Goal: Transaction & Acquisition: Book appointment/travel/reservation

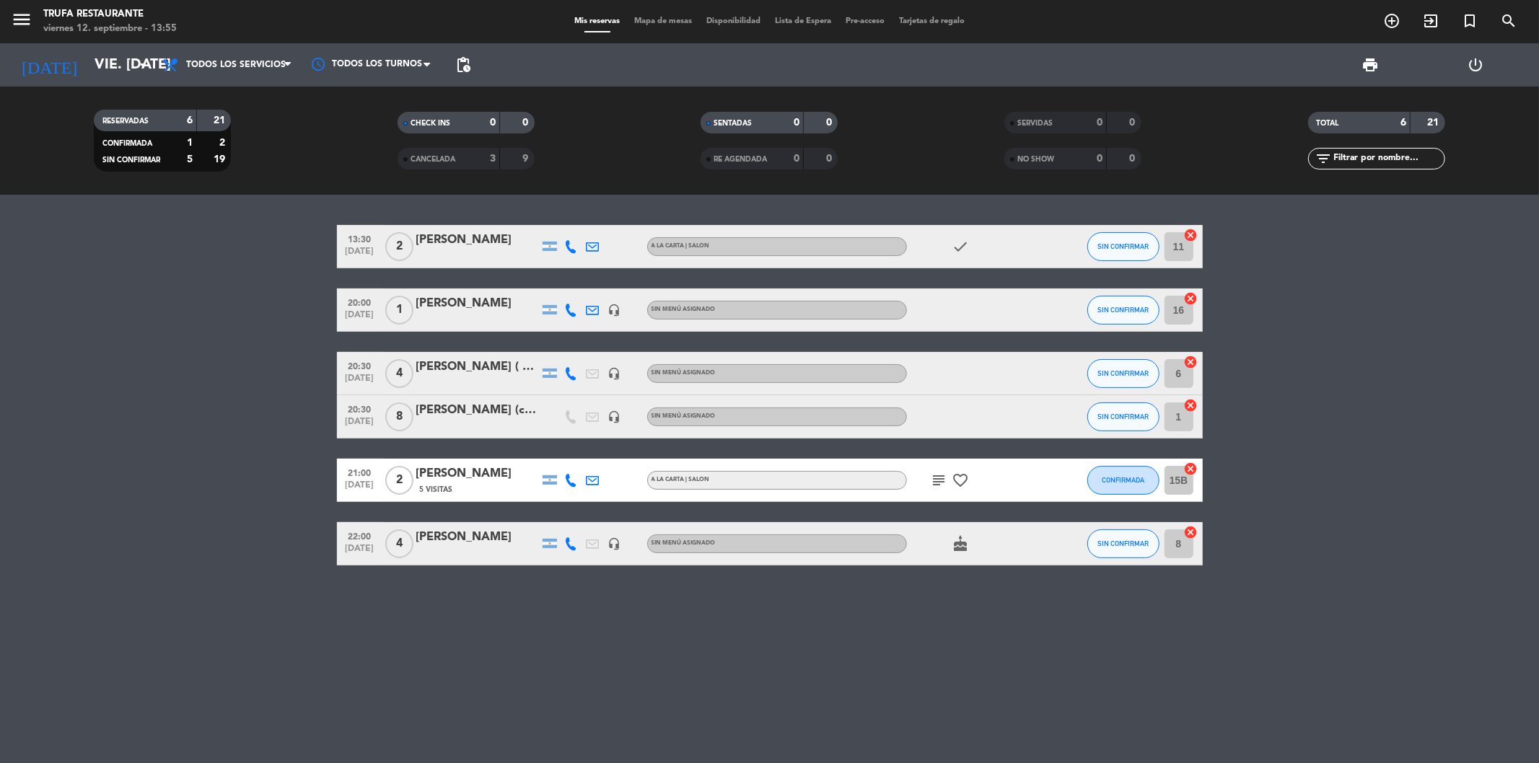
click at [261, 261] on bookings-row "13:30 [DATE] 2 [PERSON_NAME] A [PERSON_NAME] | SALON check SIN CONFIRMAR 11 can…" at bounding box center [769, 395] width 1539 height 341
click at [1398, 16] on icon "add_circle_outline" at bounding box center [1391, 20] width 17 height 17
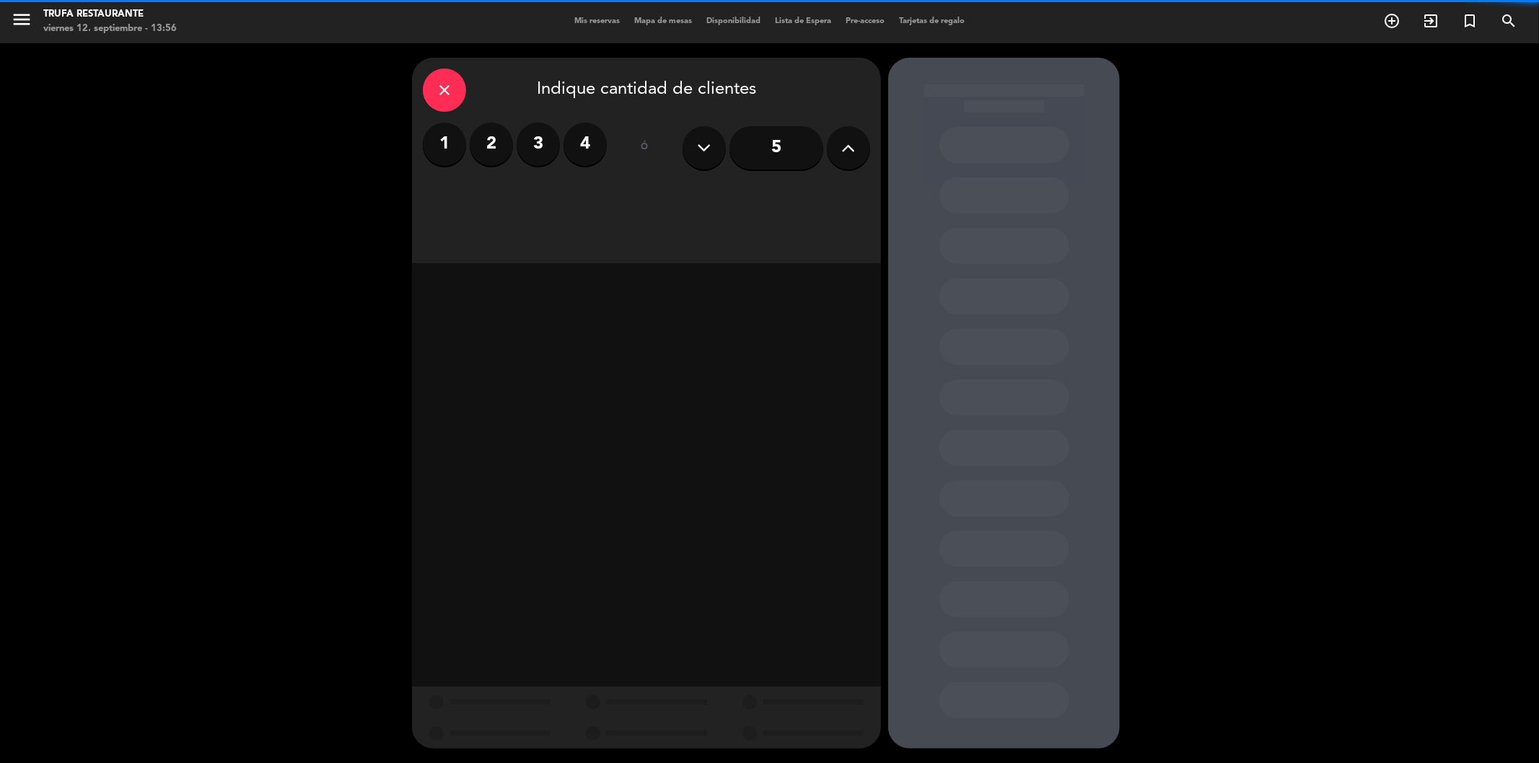
click at [537, 150] on label "3" at bounding box center [538, 144] width 43 height 43
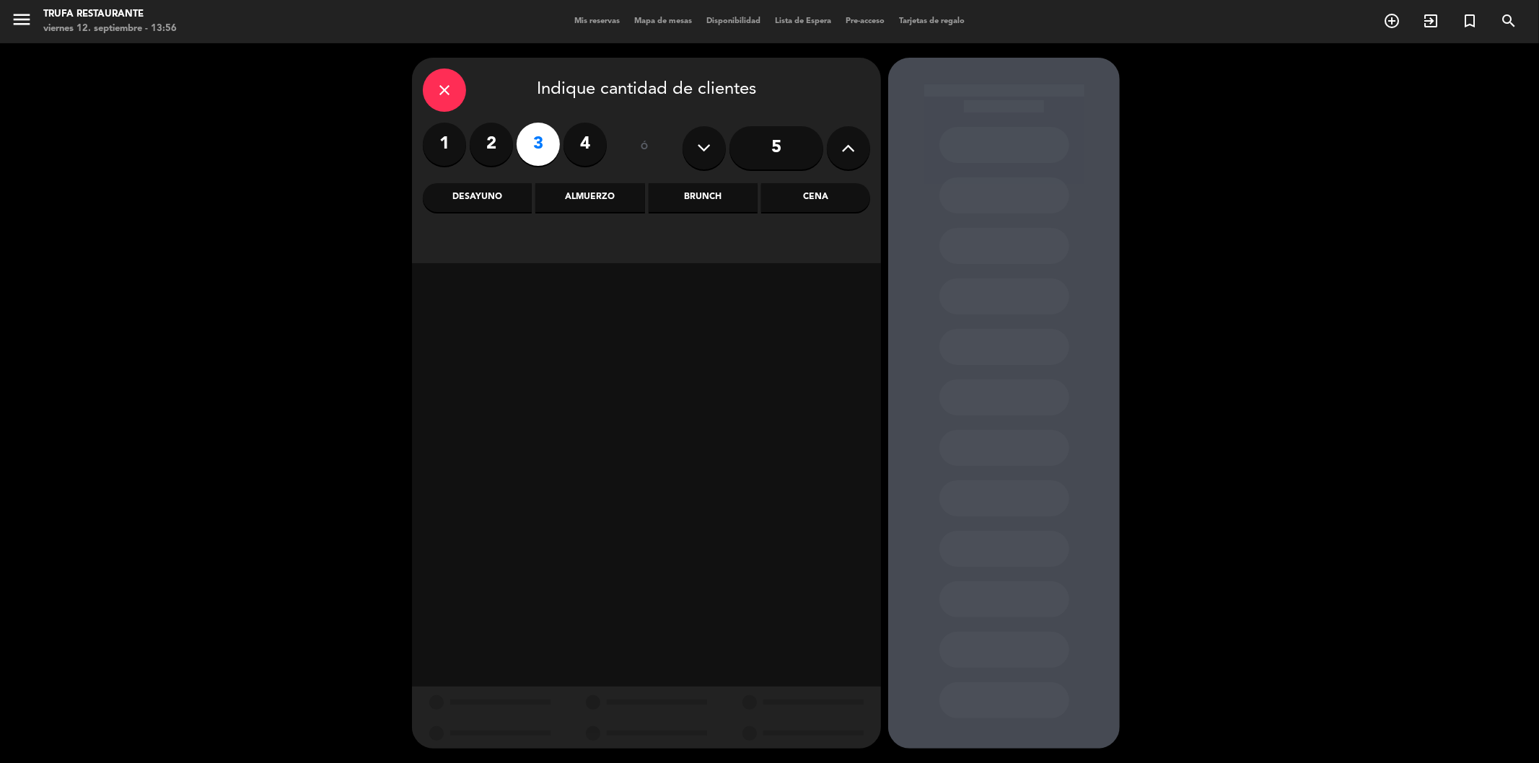
click at [798, 193] on div "Cena" at bounding box center [815, 197] width 109 height 29
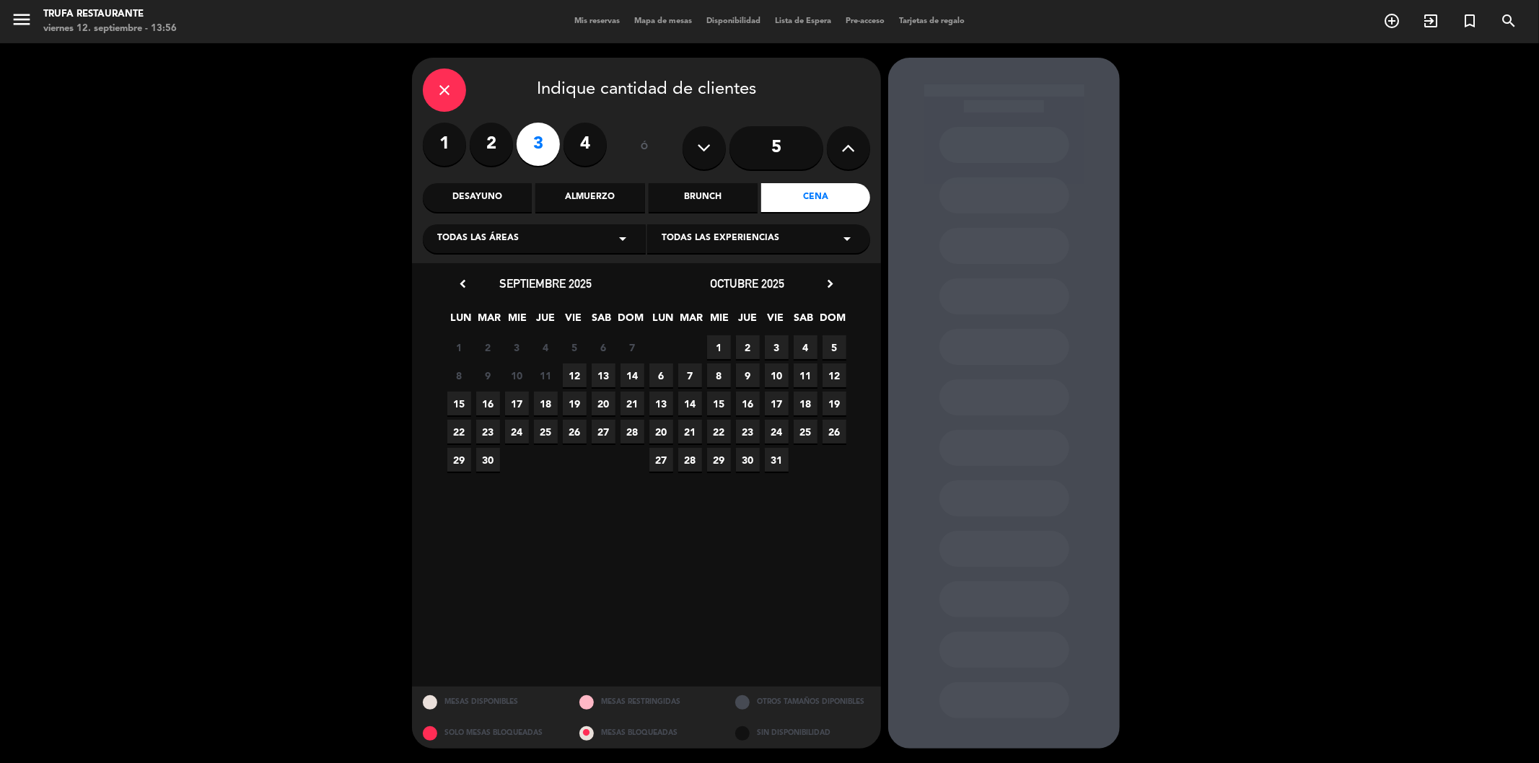
click at [573, 379] on span "12" at bounding box center [575, 376] width 24 height 24
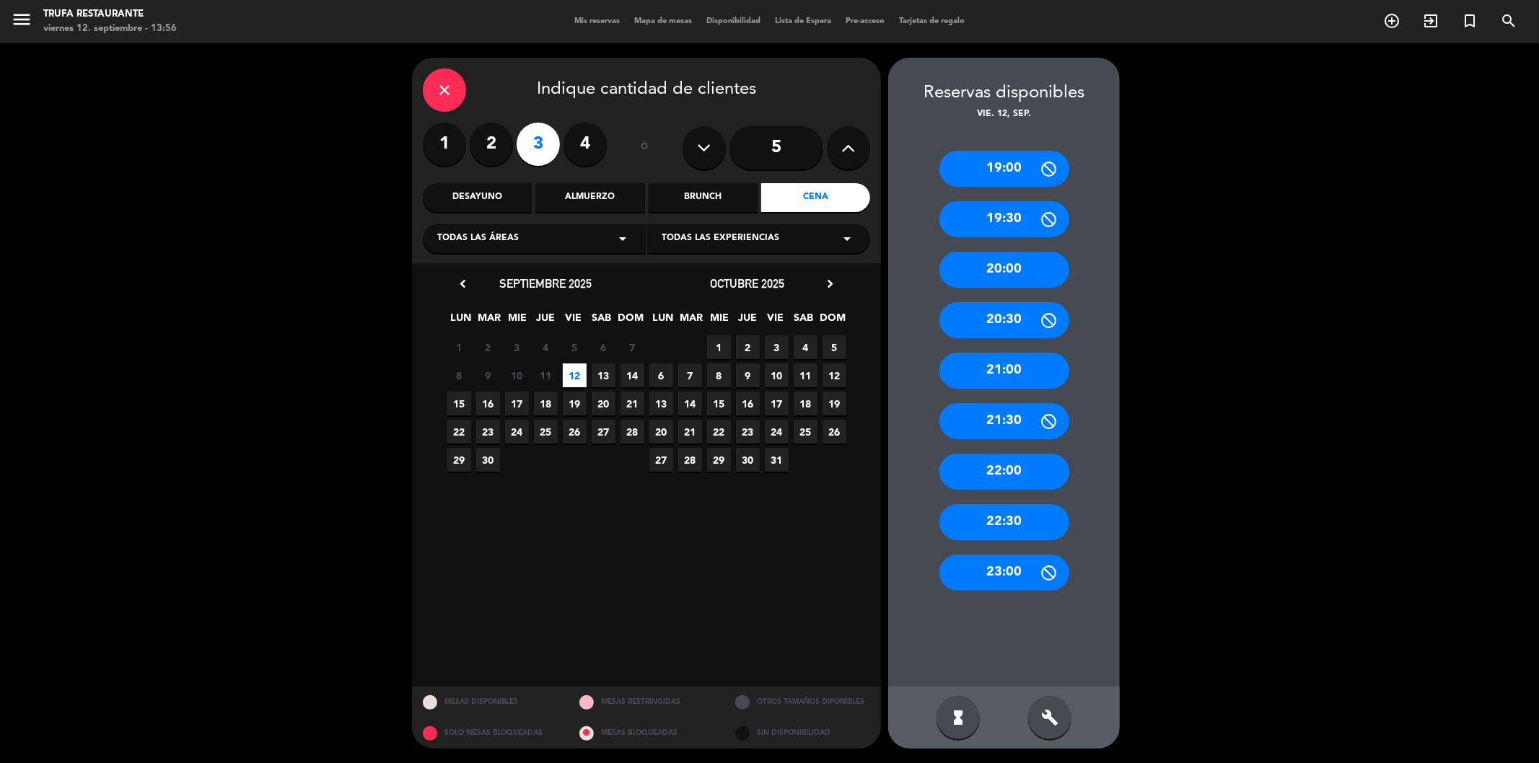
click at [1028, 380] on div "21:00" at bounding box center [1004, 371] width 130 height 36
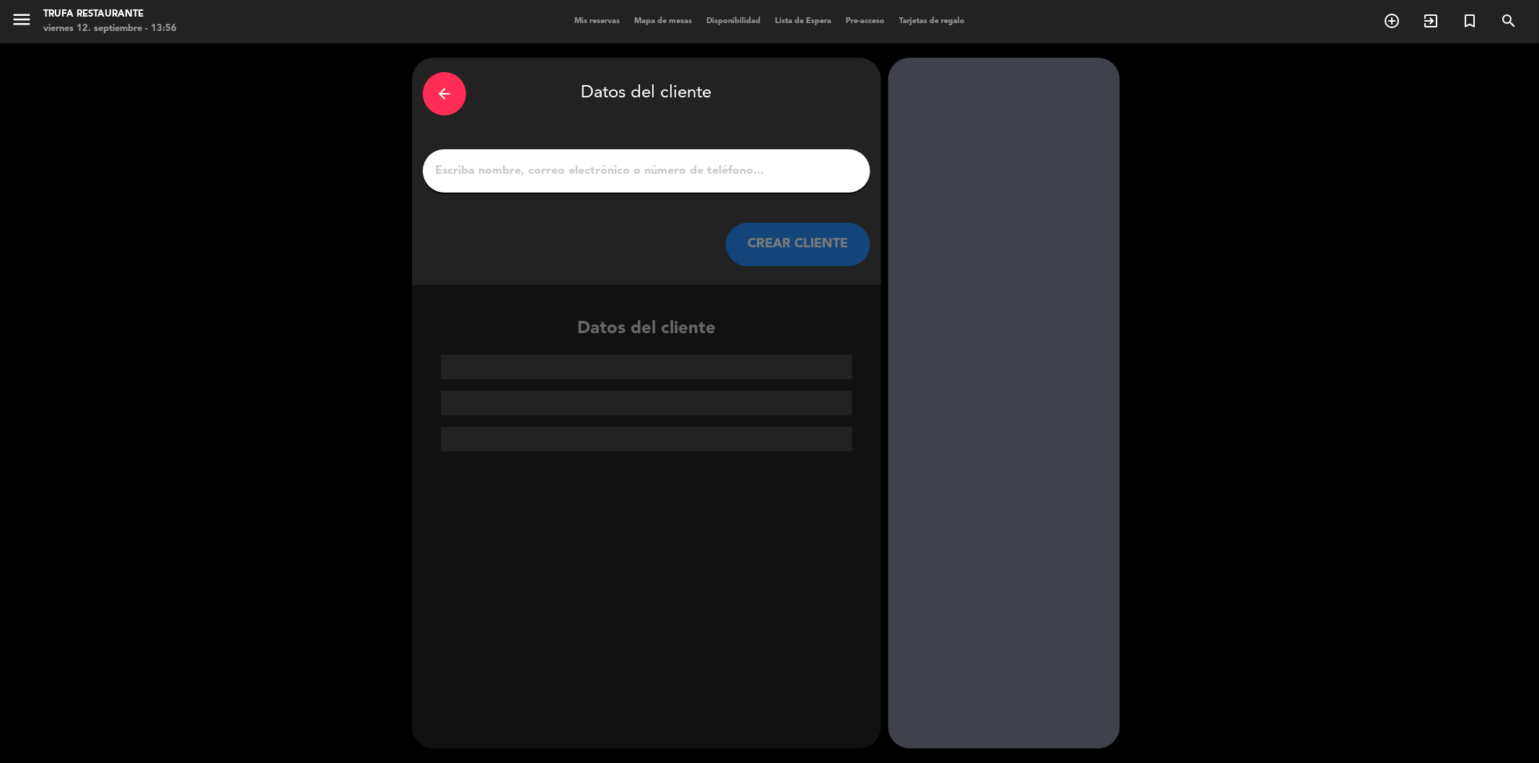
click at [549, 163] on input "1" at bounding box center [647, 171] width 426 height 20
paste input "[PERSON_NAME] [PERSON_NAME]"
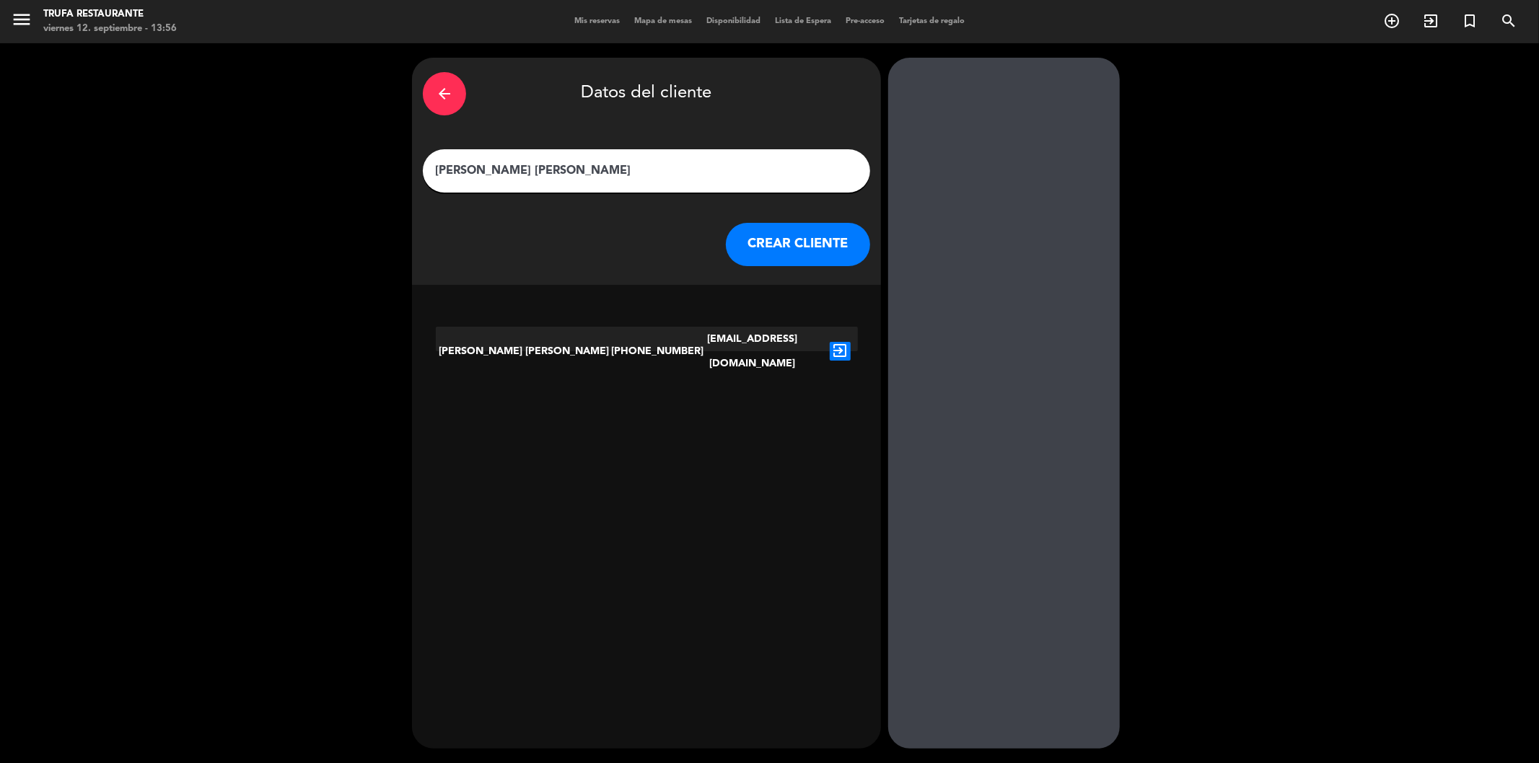
type input "[PERSON_NAME] [PERSON_NAME]"
click at [853, 328] on div "exit_to_app" at bounding box center [840, 351] width 35 height 49
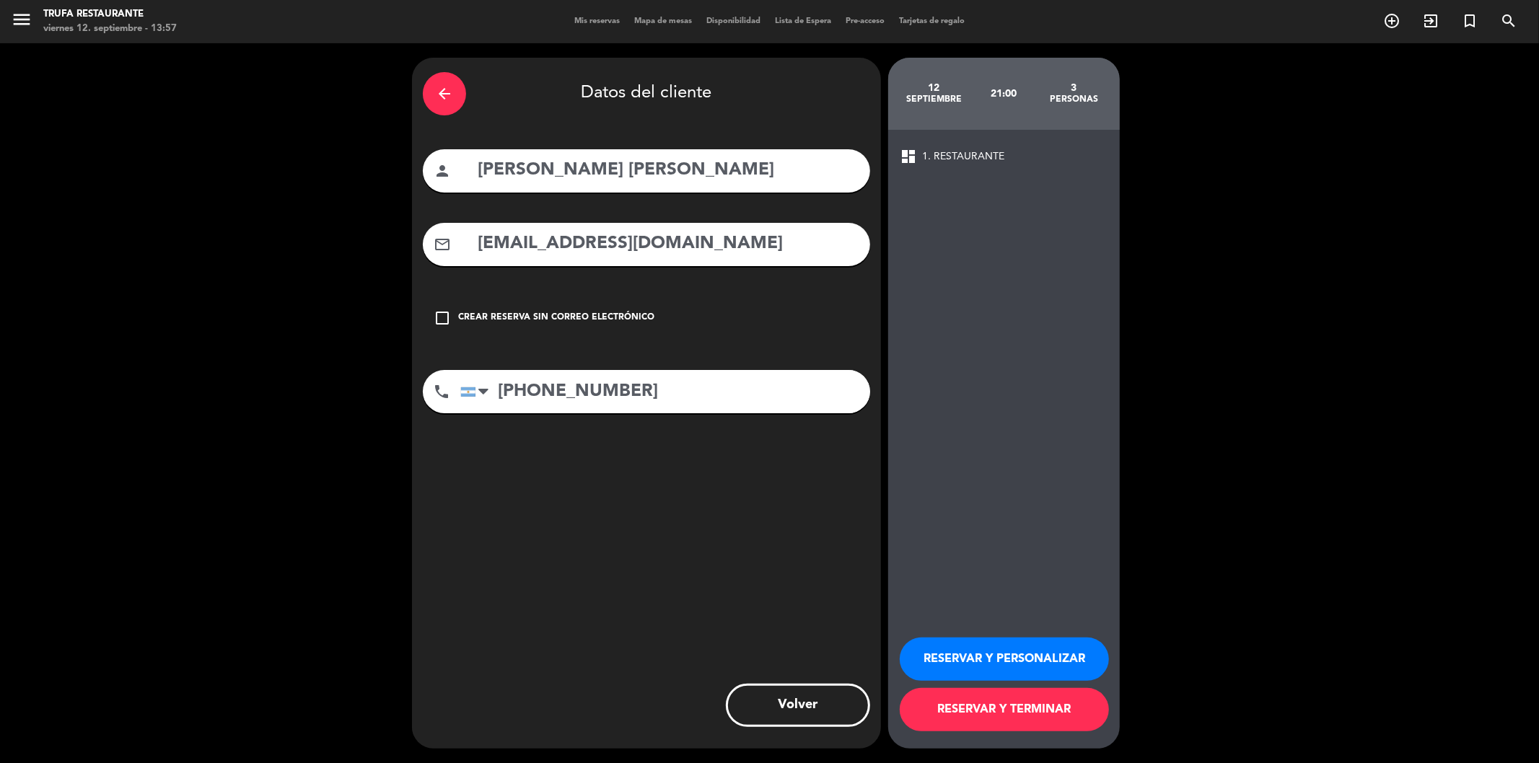
click at [1044, 722] on button "RESERVAR Y TERMINAR" at bounding box center [1004, 709] width 209 height 43
